Goal: Check status: Check status

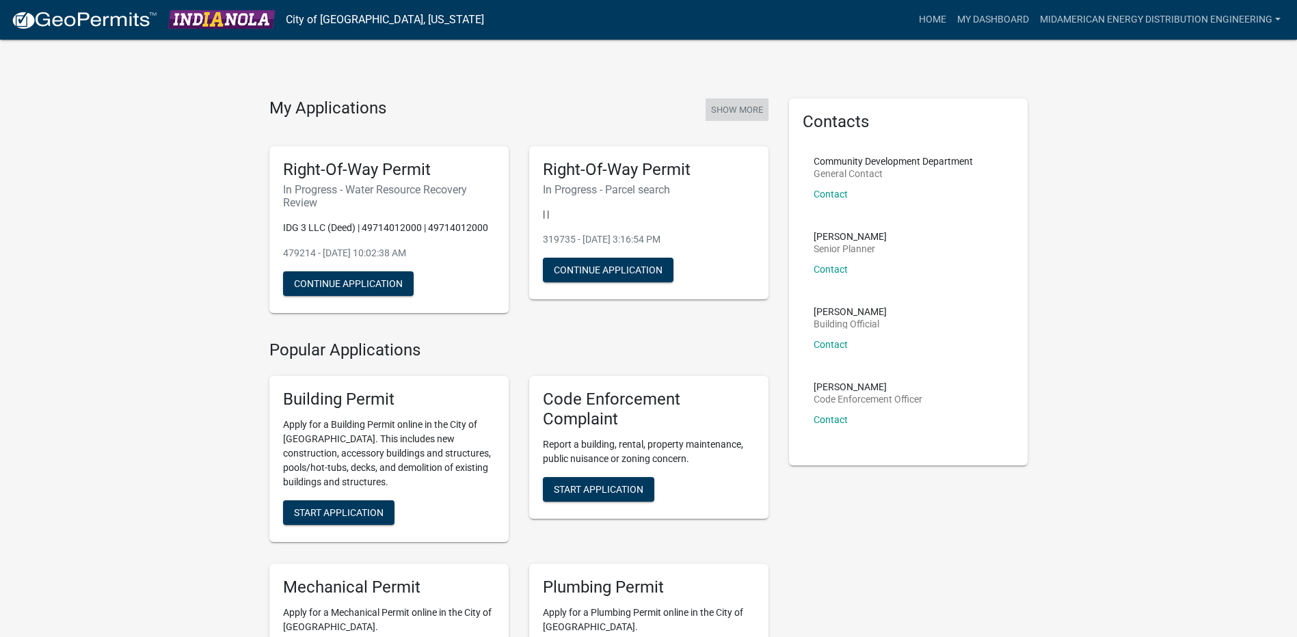
click at [726, 101] on button "Show More" at bounding box center [737, 109] width 63 height 23
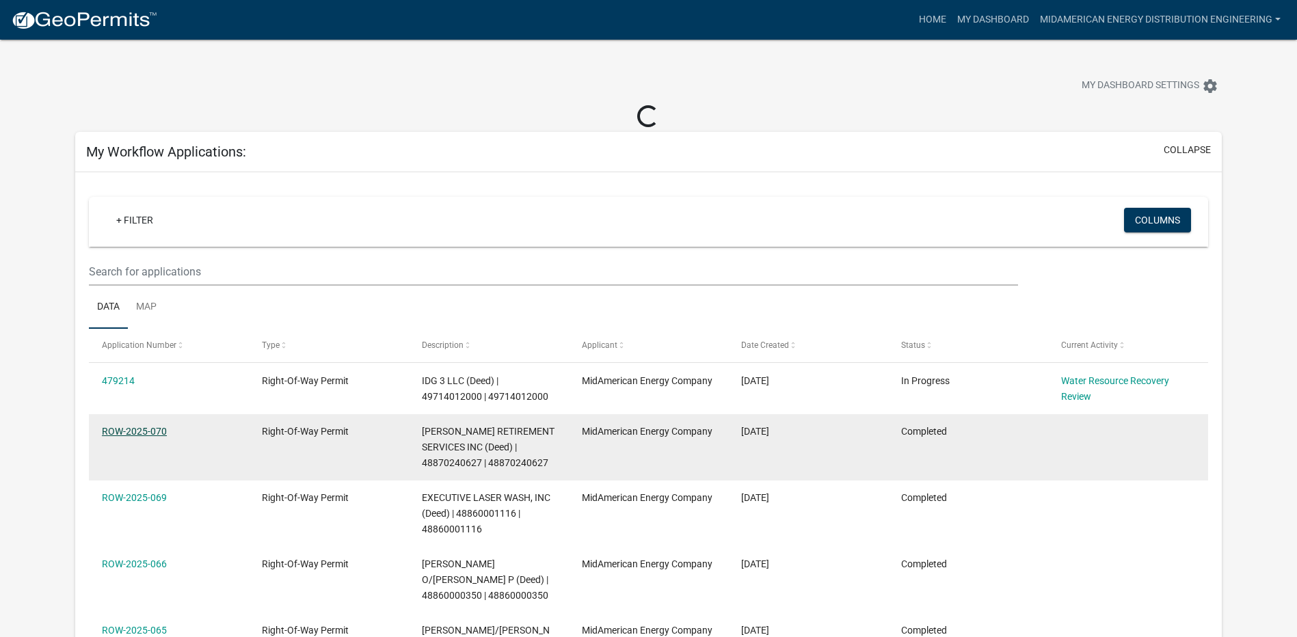
click at [140, 431] on link "ROW-2025-070" at bounding box center [134, 431] width 65 height 11
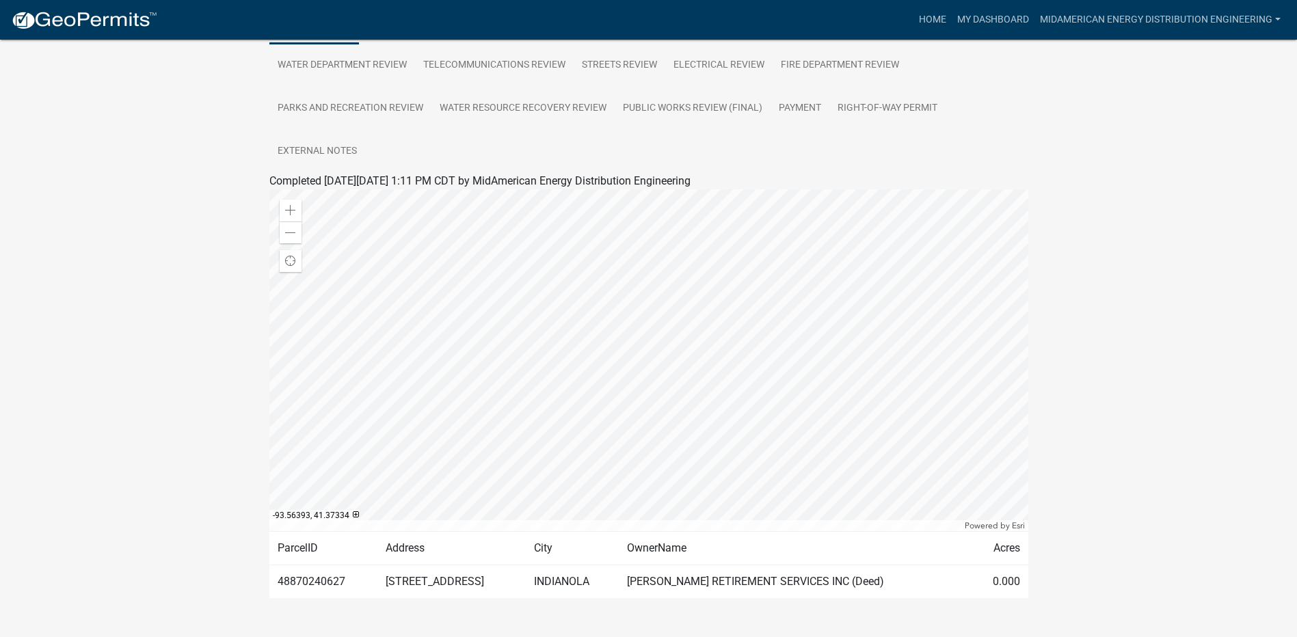
scroll to position [248, 0]
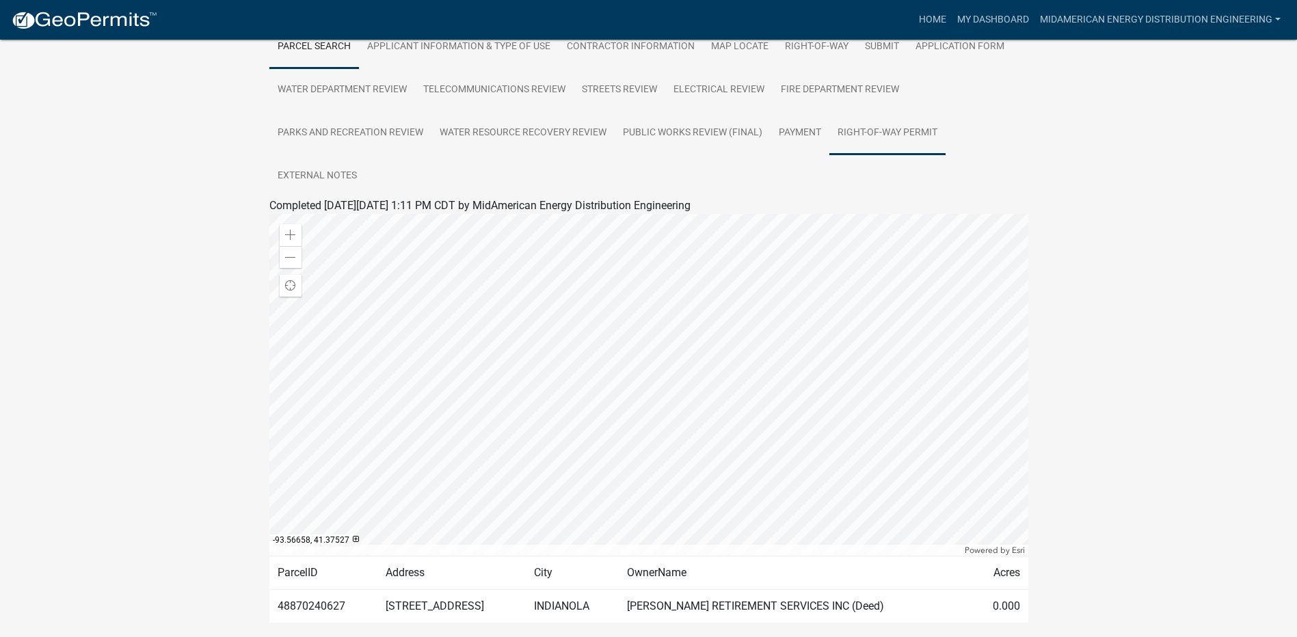
click at [870, 148] on link "Right-Of-Way Permit" at bounding box center [887, 133] width 116 height 44
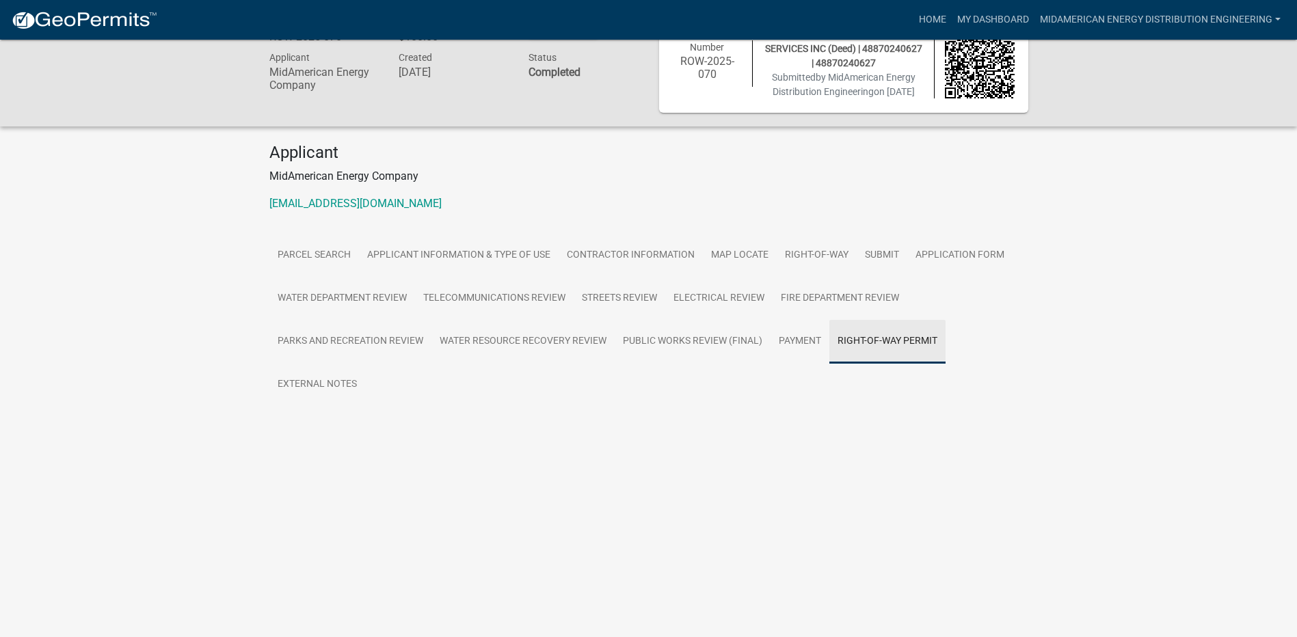
scroll to position [40, 0]
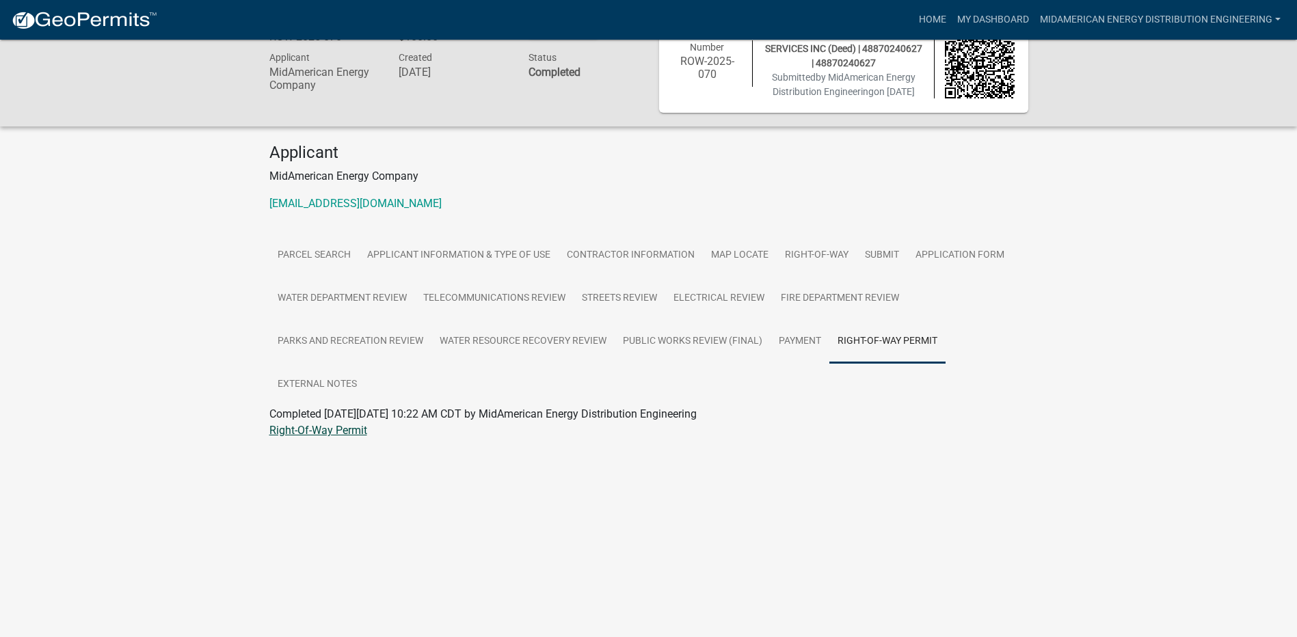
click at [291, 437] on link "Right-Of-Way Permit" at bounding box center [318, 430] width 98 height 13
